Goal: Download file/media

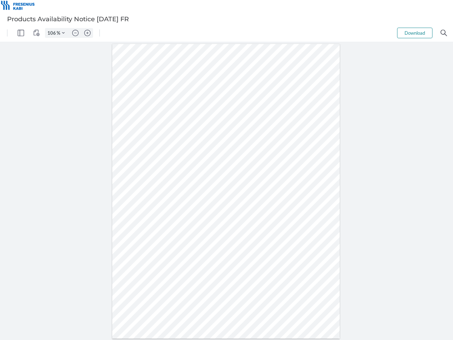
click at [21, 33] on img "Panel" at bounding box center [21, 33] width 6 height 6
click at [36, 33] on img "View Controls" at bounding box center [36, 33] width 6 height 6
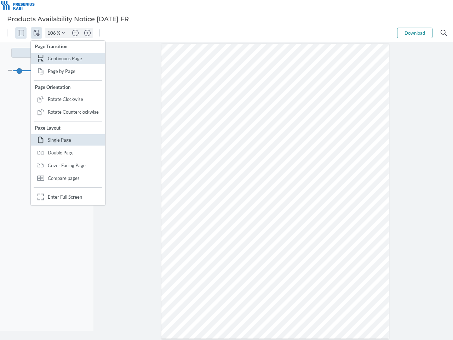
click at [53, 33] on input "106" at bounding box center [50, 33] width 11 height 6
click at [63, 33] on img "Zoom Controls" at bounding box center [63, 33] width 3 height 3
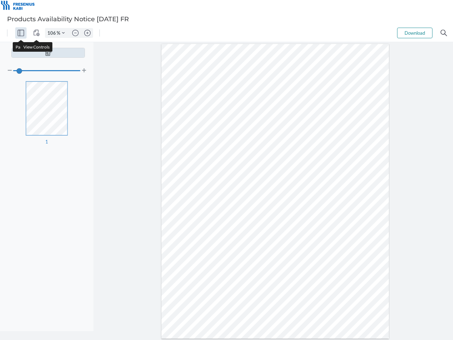
click at [75, 33] on img "Zoom out" at bounding box center [75, 33] width 6 height 6
click at [87, 33] on img "Zoom in" at bounding box center [87, 33] width 6 height 6
type input "106"
click at [415, 33] on button "Download" at bounding box center [414, 33] width 35 height 11
click at [444, 33] on img "Search" at bounding box center [444, 33] width 6 height 6
